Goal: Find specific page/section: Find specific page/section

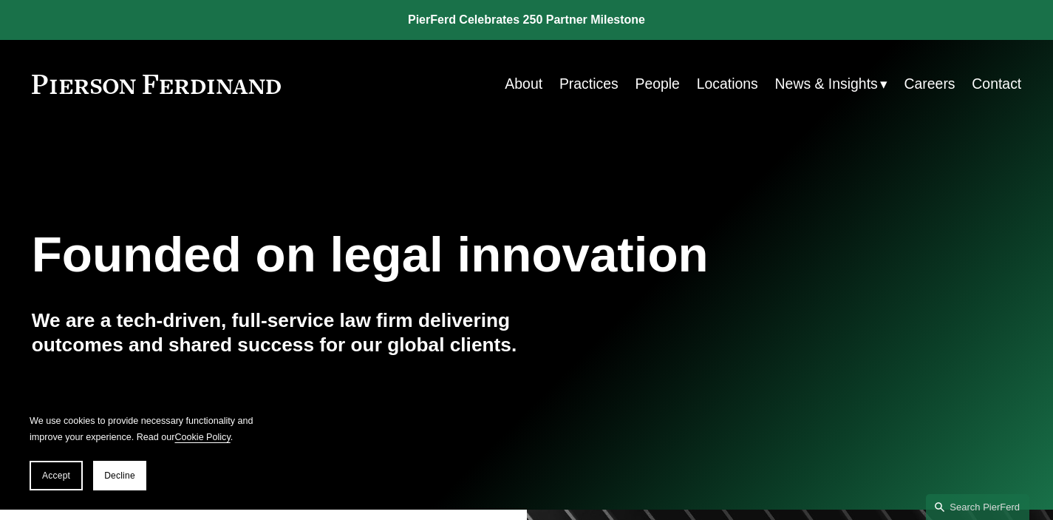
click at [640, 87] on link "People" at bounding box center [657, 83] width 44 height 29
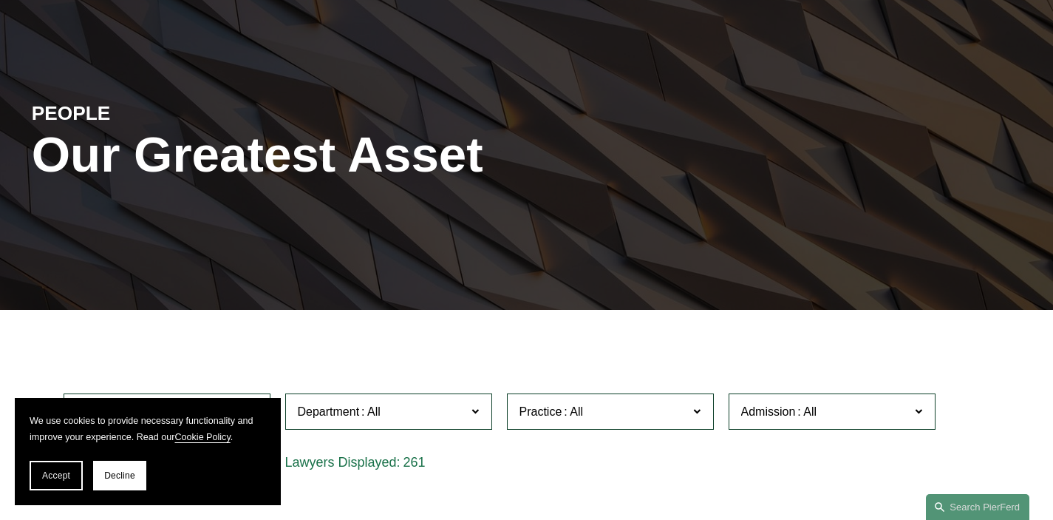
scroll to position [112, 0]
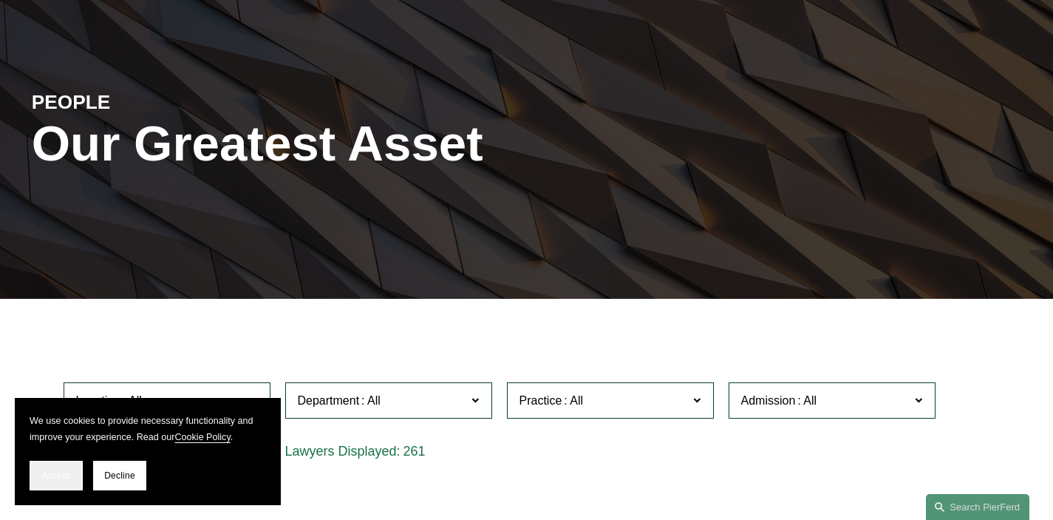
click at [55, 473] on span "Accept" at bounding box center [56, 475] width 28 height 10
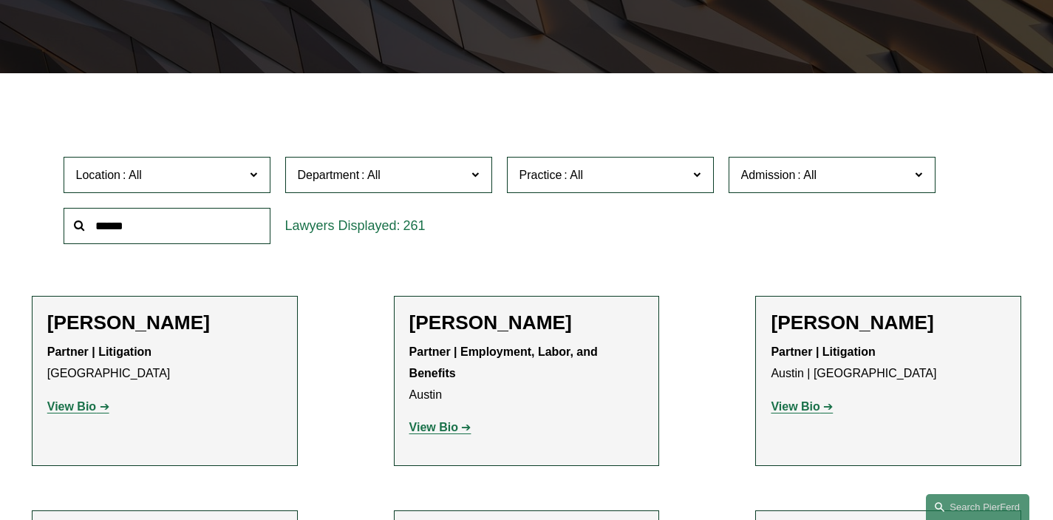
scroll to position [342, 0]
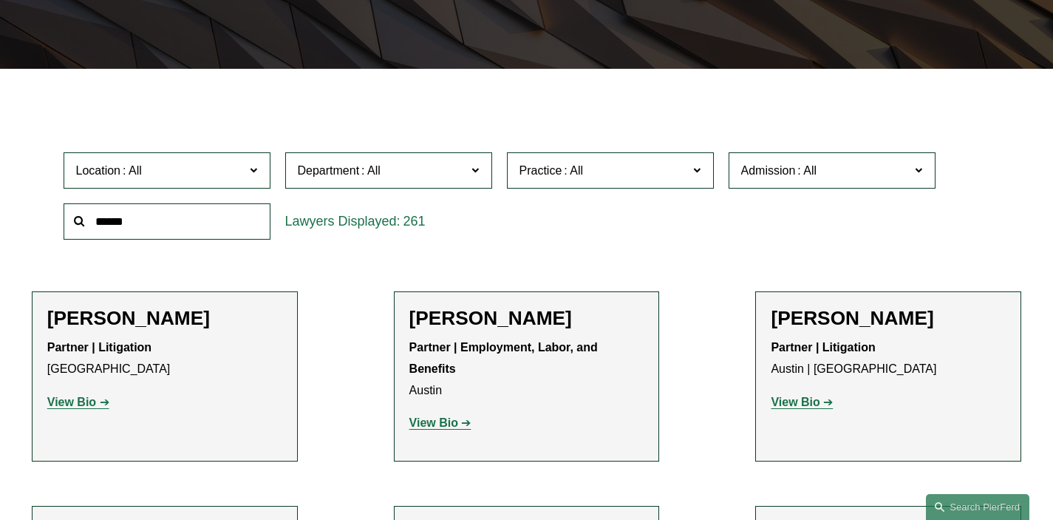
click at [140, 220] on input "text" at bounding box center [167, 221] width 207 height 36
type input "**********"
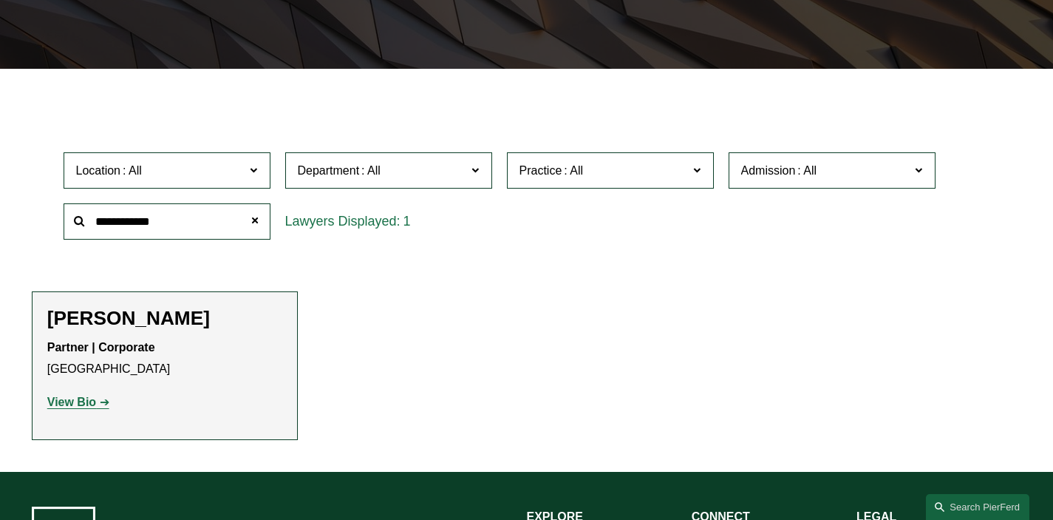
click at [75, 404] on strong "View Bio" at bounding box center [71, 401] width 49 height 13
